Goal: Find specific page/section: Find specific page/section

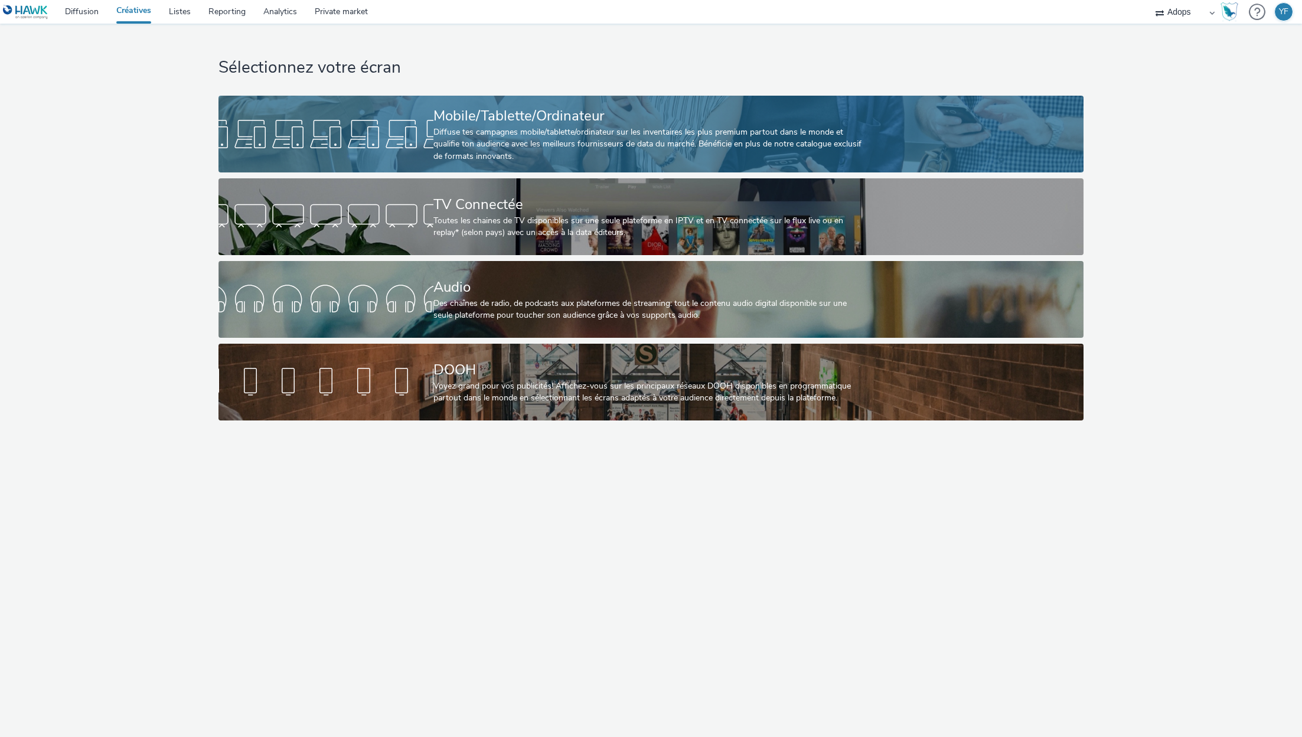
click at [475, 123] on div "Mobile/Tablette/Ordinateur" at bounding box center [648, 116] width 430 height 21
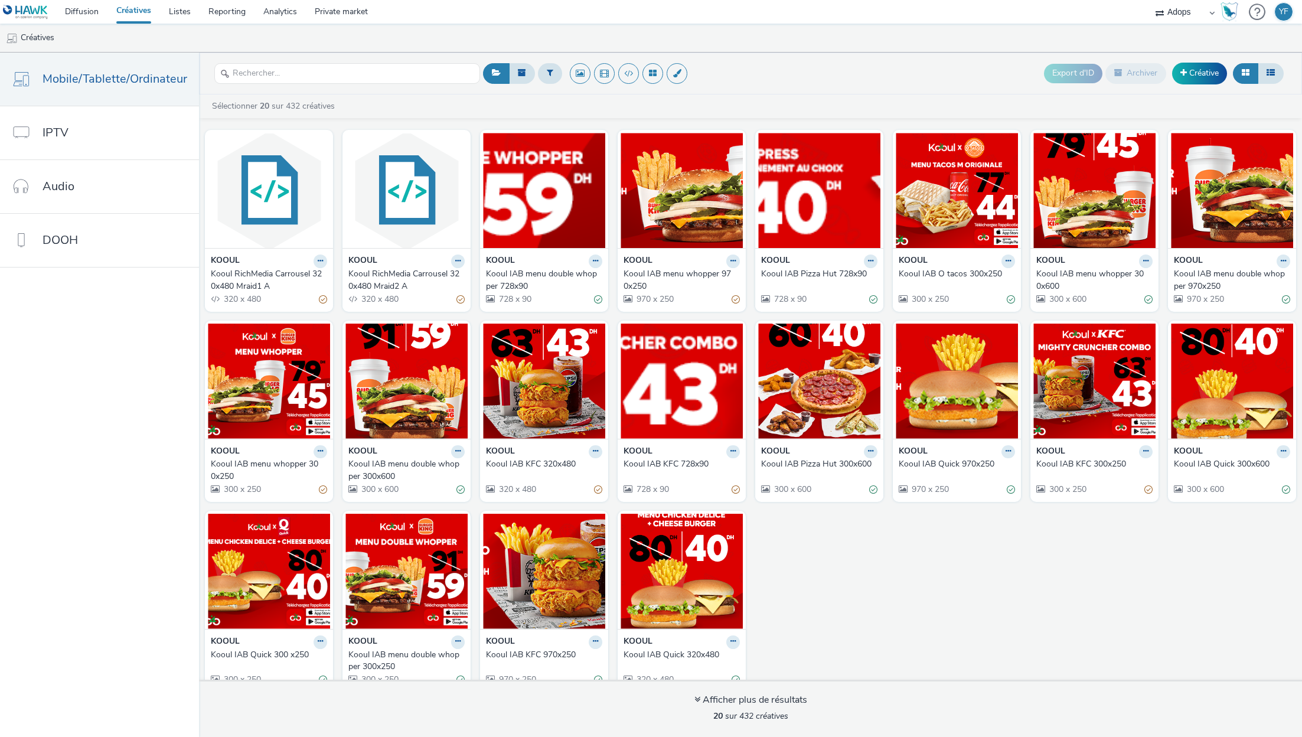
scroll to position [15, 0]
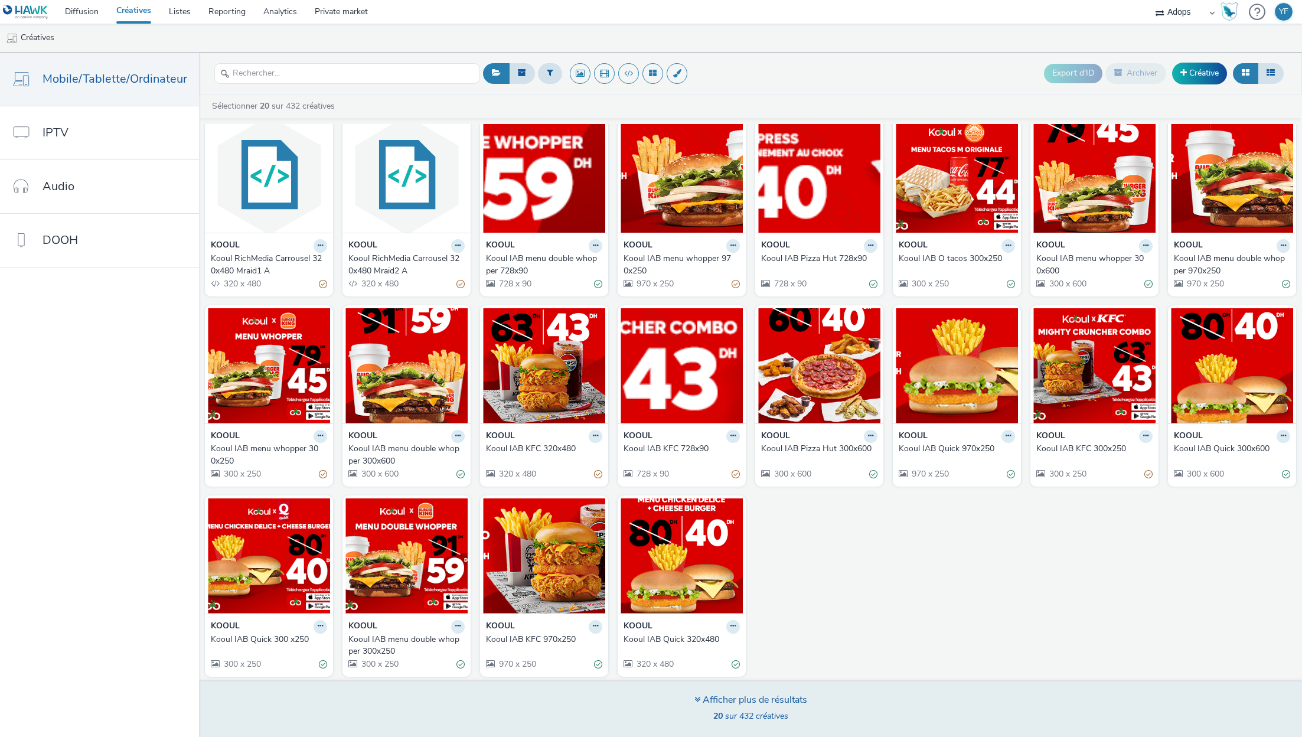
click at [727, 710] on span "20 sur 432 créatives" at bounding box center [750, 715] width 75 height 11
click at [752, 693] on div "Afficher plus de résultats" at bounding box center [750, 700] width 113 height 14
click at [844, 701] on div "Afficher plus de résultats 20 sur 432 créatives" at bounding box center [750, 707] width 1111 height 57
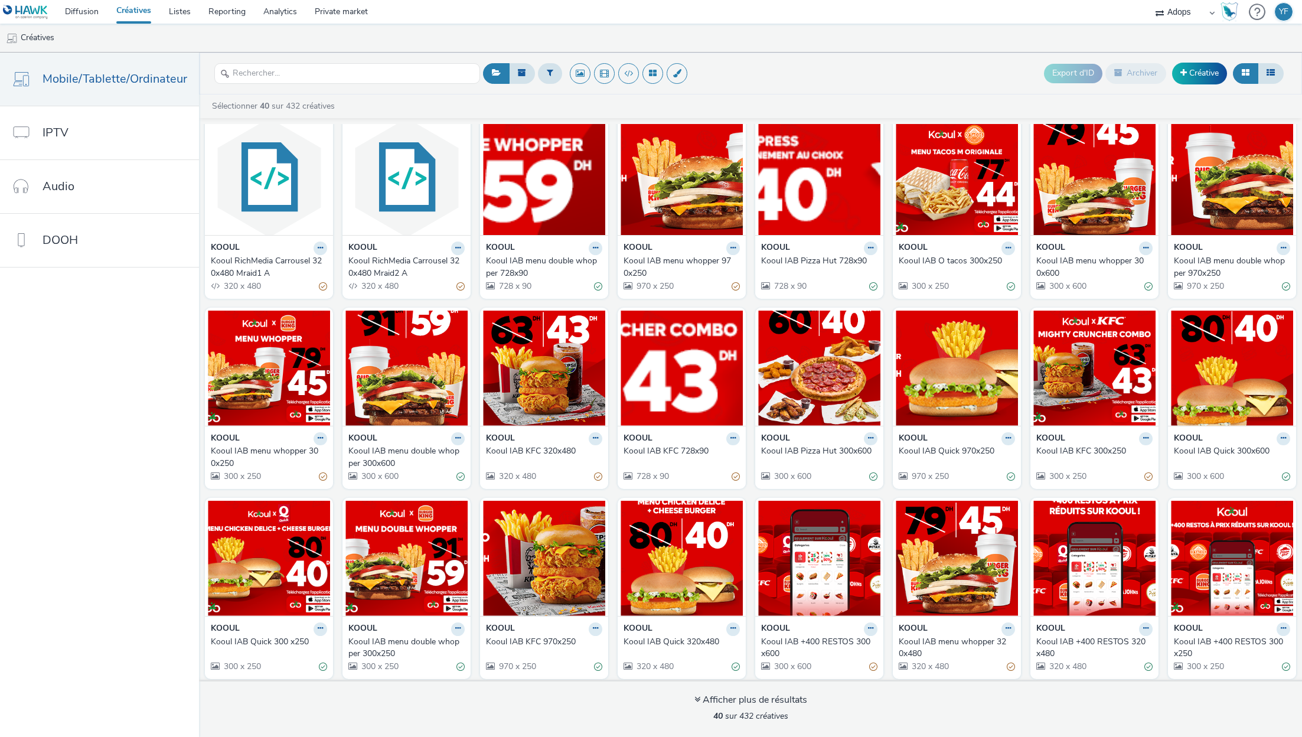
scroll to position [0, 0]
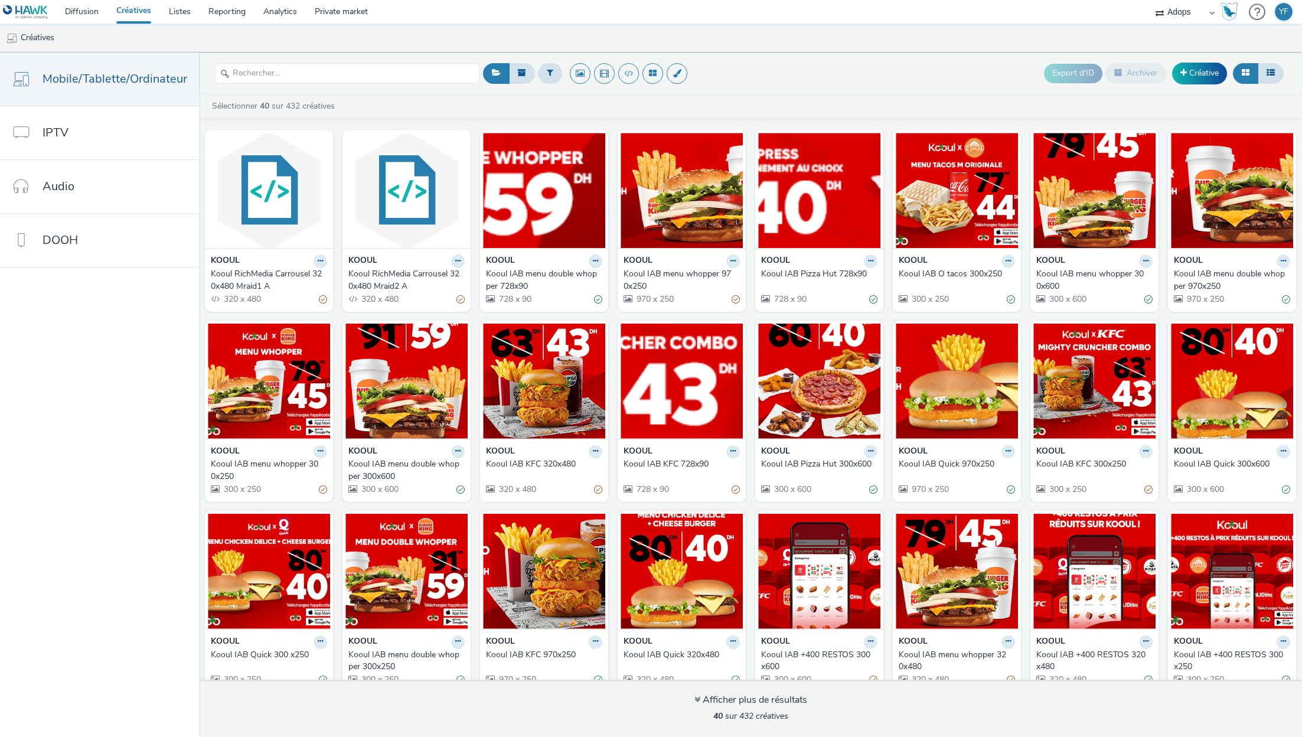
click at [135, 2] on link "Créatives" at bounding box center [133, 12] width 53 height 24
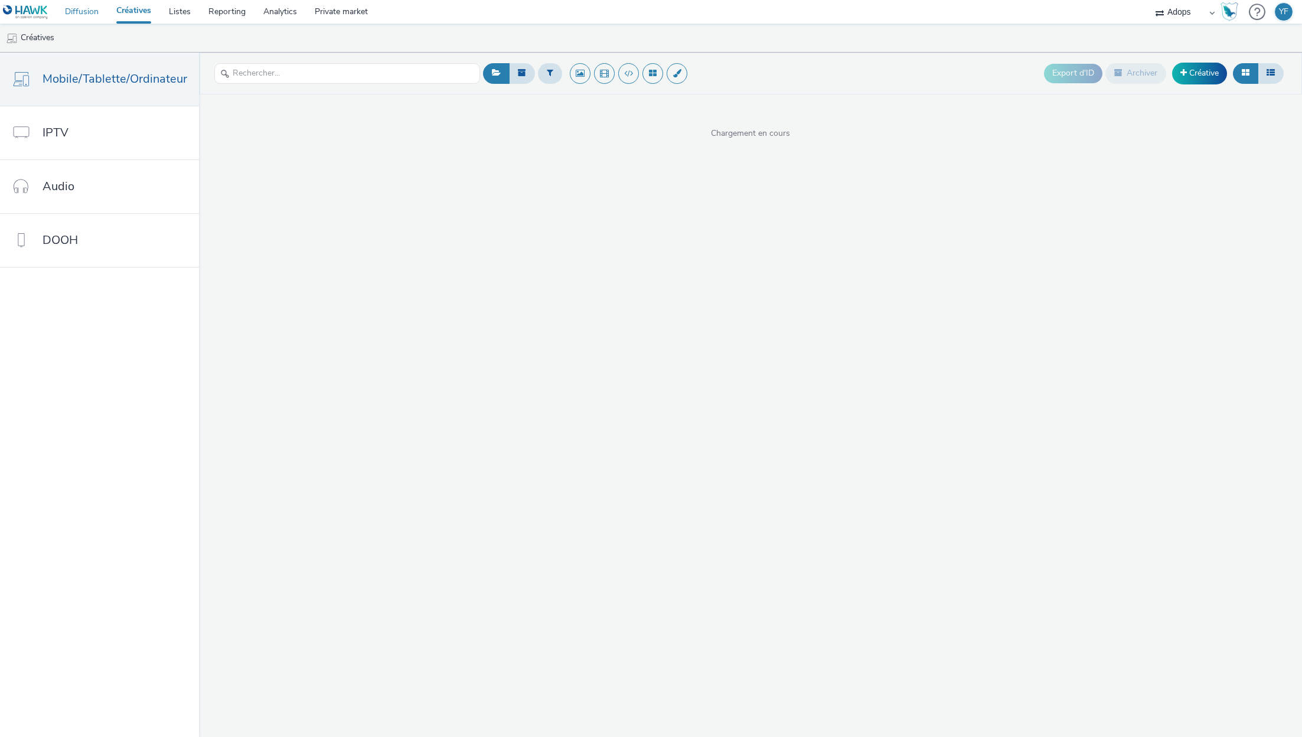
click at [63, 13] on link "Diffusion" at bounding box center [81, 12] width 51 height 24
